Goal: Complete application form

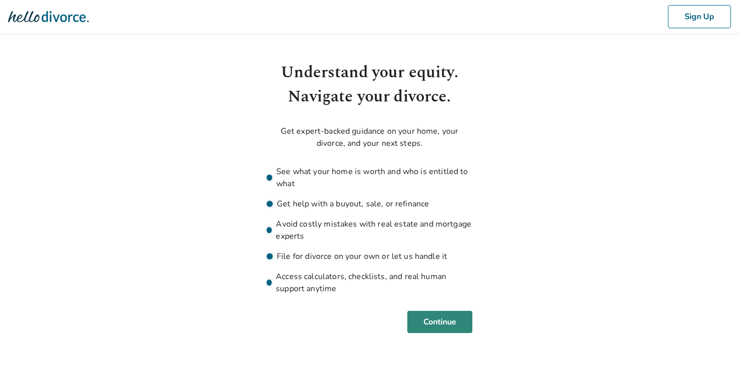
click at [451, 323] on button "Continue" at bounding box center [439, 322] width 65 height 22
